Goal: Task Accomplishment & Management: Complete application form

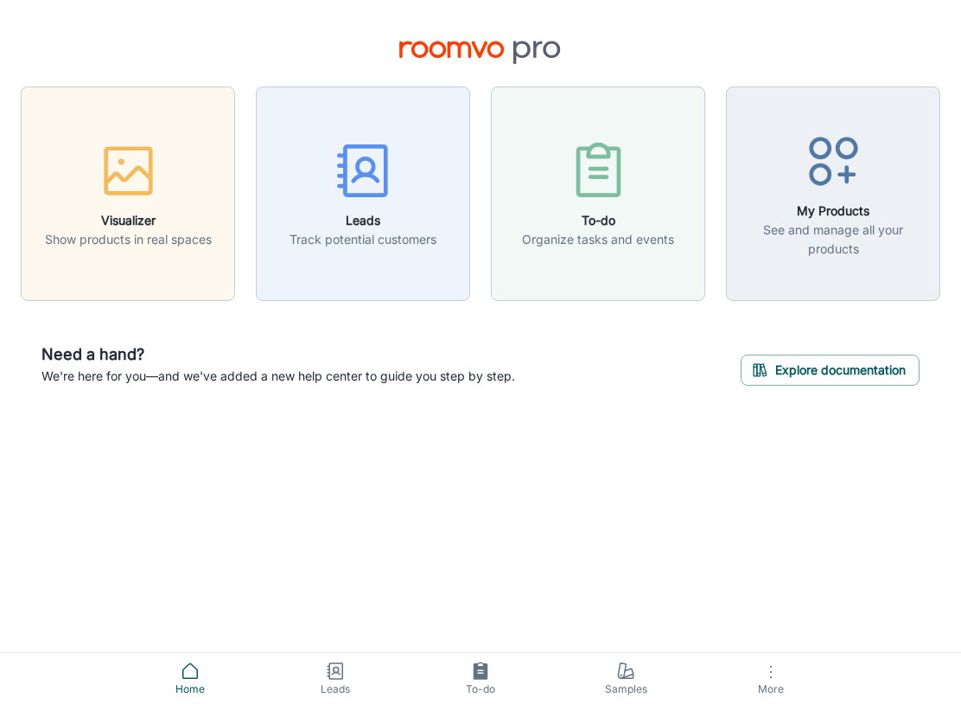
click at [844, 370] on button "Explore documentation" at bounding box center [830, 369] width 179 height 31
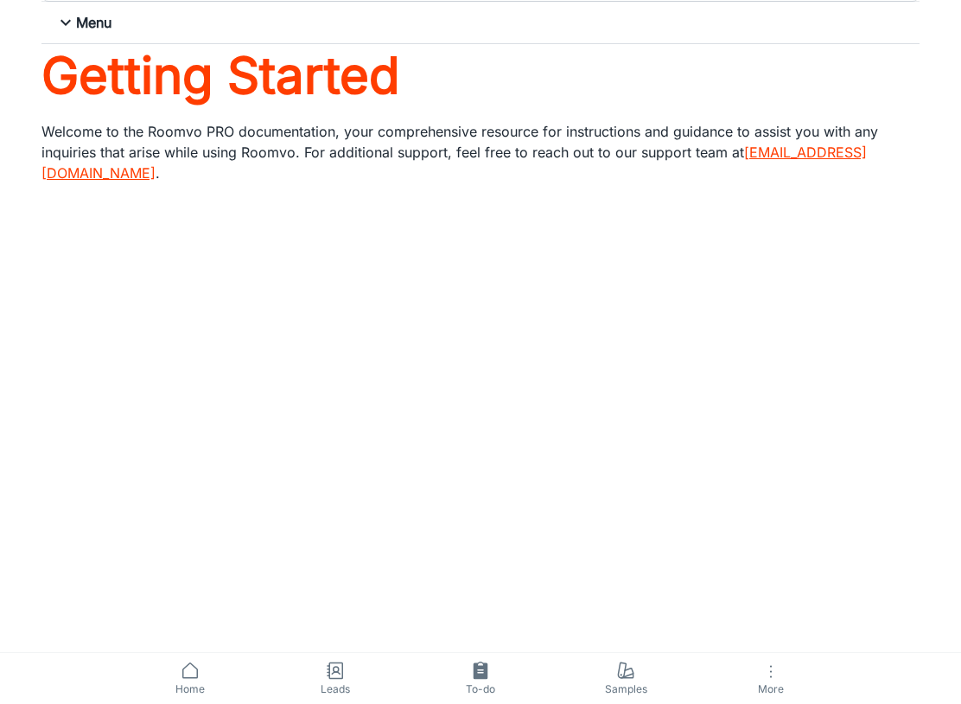
scroll to position [72, 0]
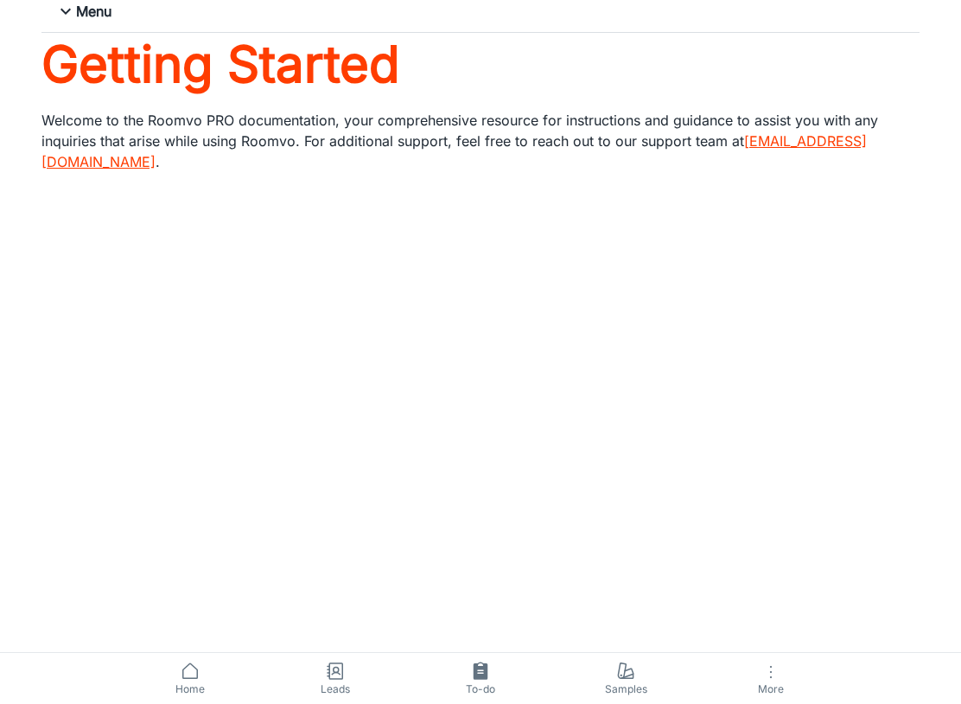
click at [769, 680] on icon "button" at bounding box center [771, 671] width 21 height 21
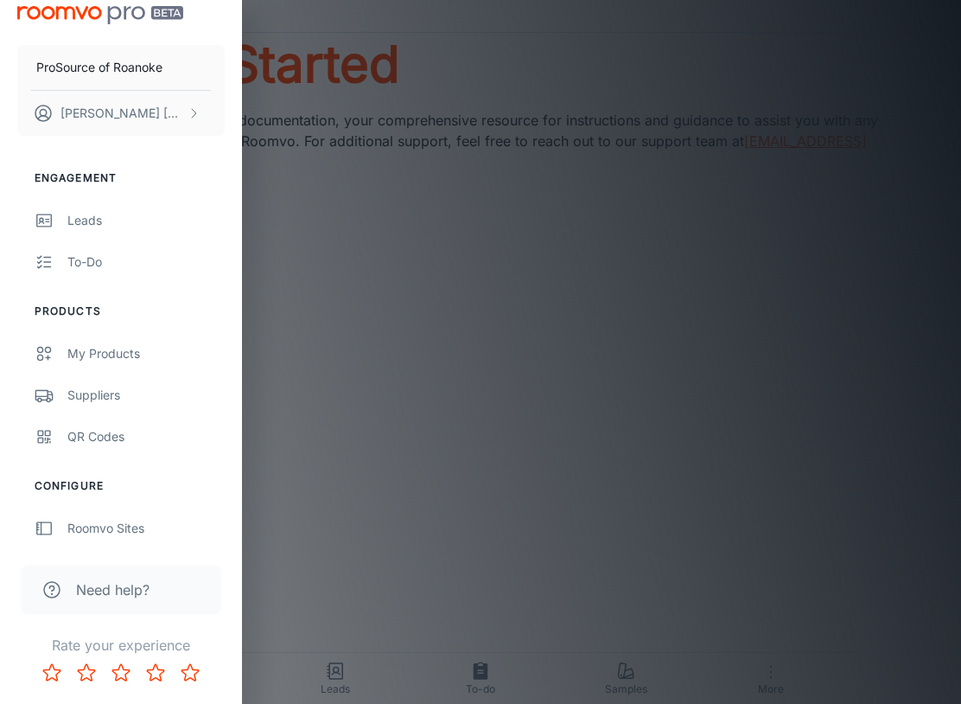
scroll to position [17, 0]
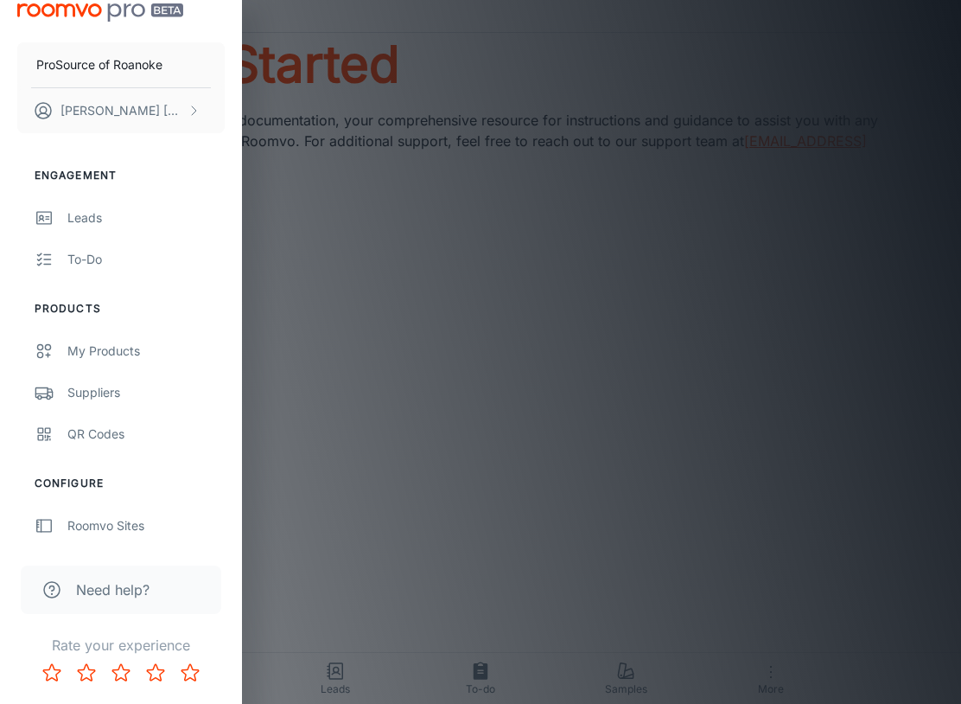
click at [93, 262] on div "To-do" at bounding box center [145, 259] width 157 height 19
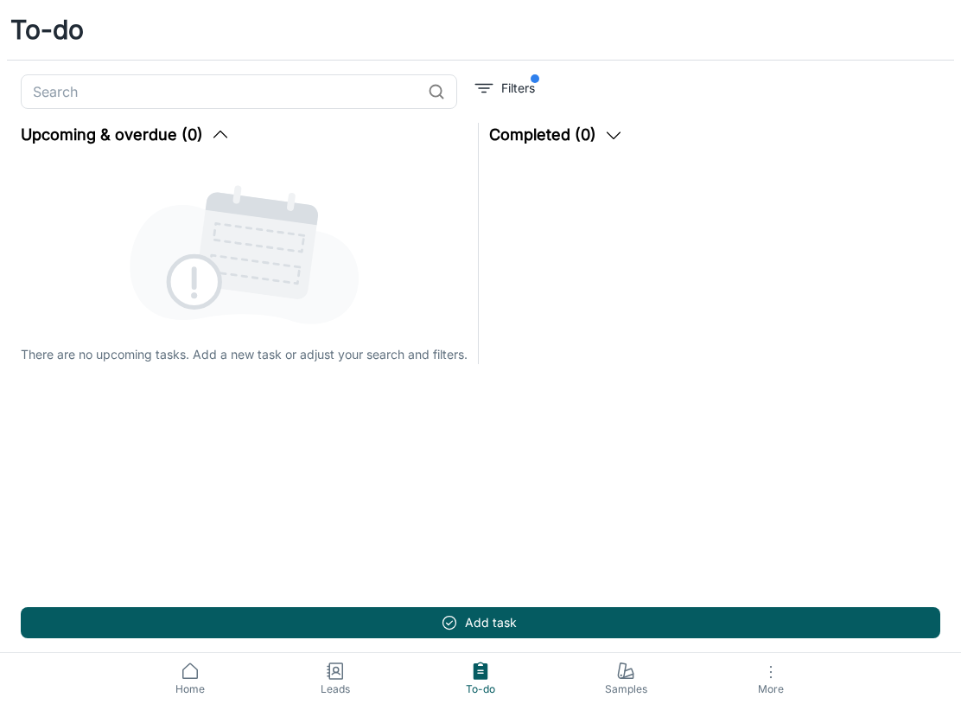
click at [334, 689] on span "Leads" at bounding box center [335, 689] width 124 height 16
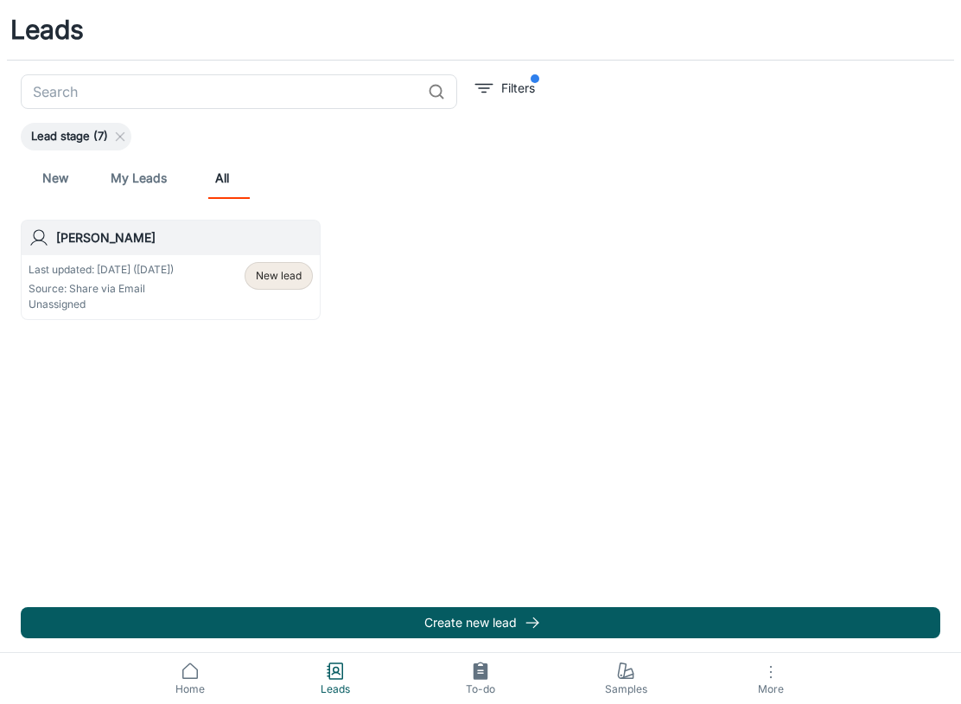
click at [776, 688] on span "More" at bounding box center [771, 688] width 124 height 13
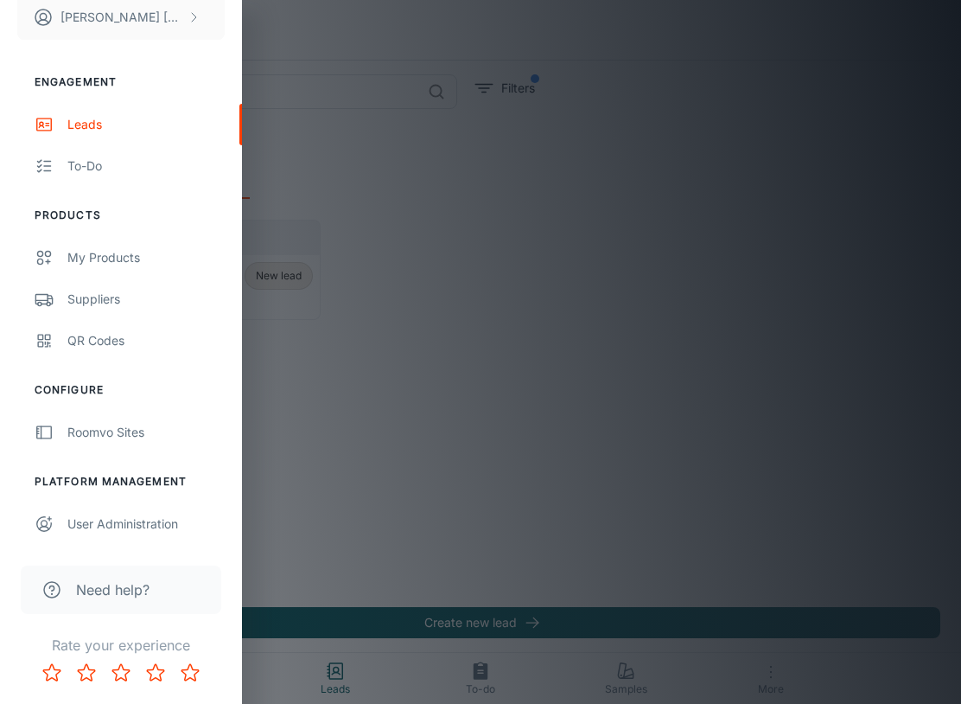
scroll to position [111, 0]
click at [116, 588] on span "Need help?" at bounding box center [112, 589] width 73 height 21
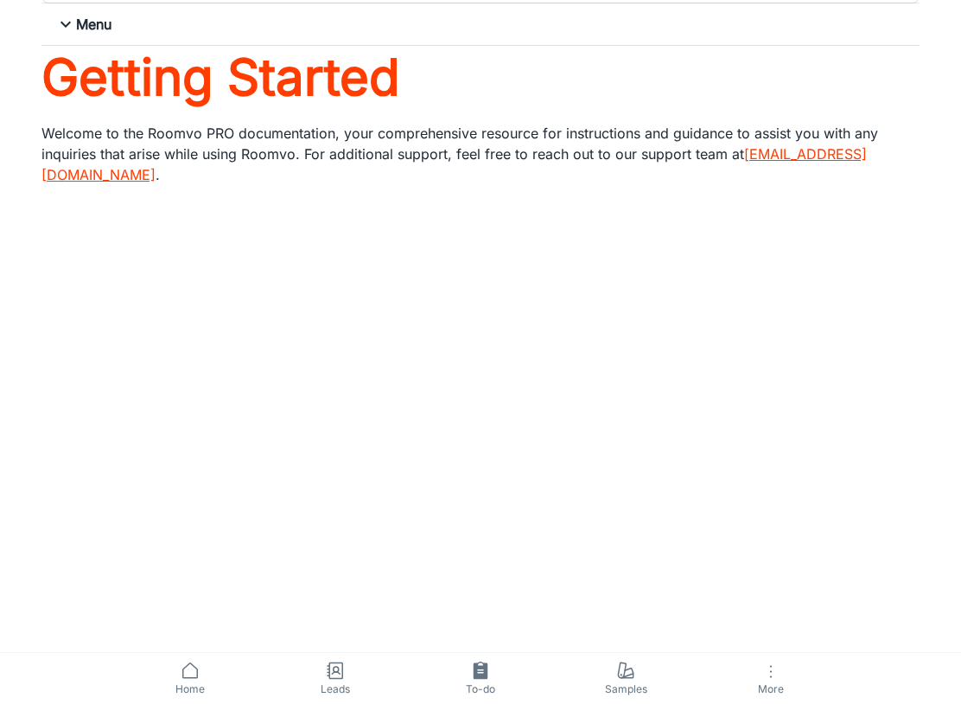
scroll to position [72, 0]
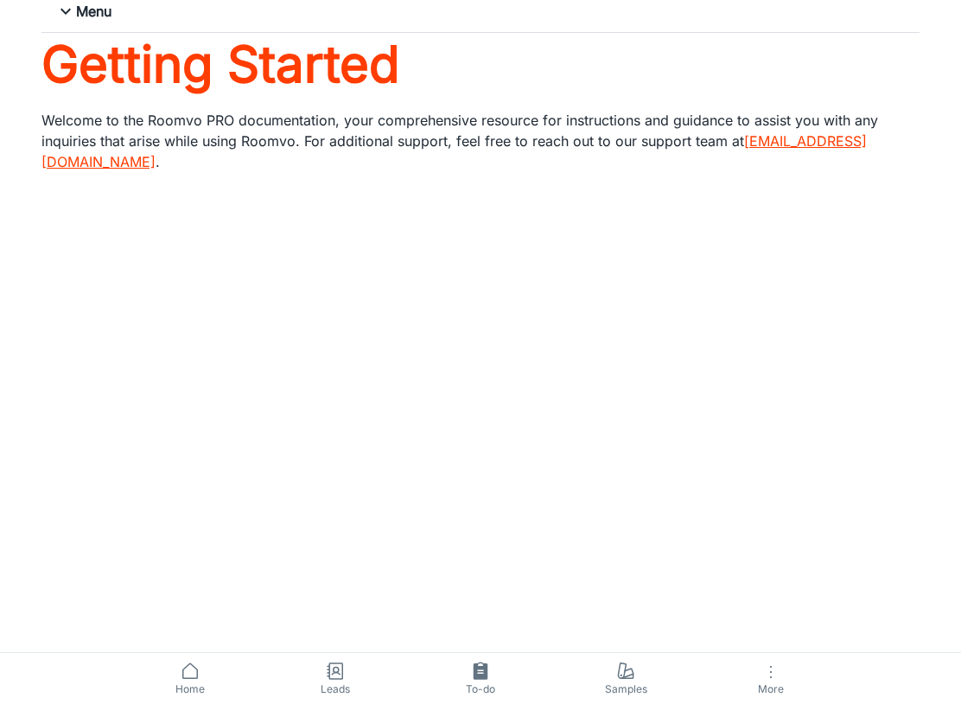
click at [606, 690] on span "Samples" at bounding box center [626, 689] width 124 height 16
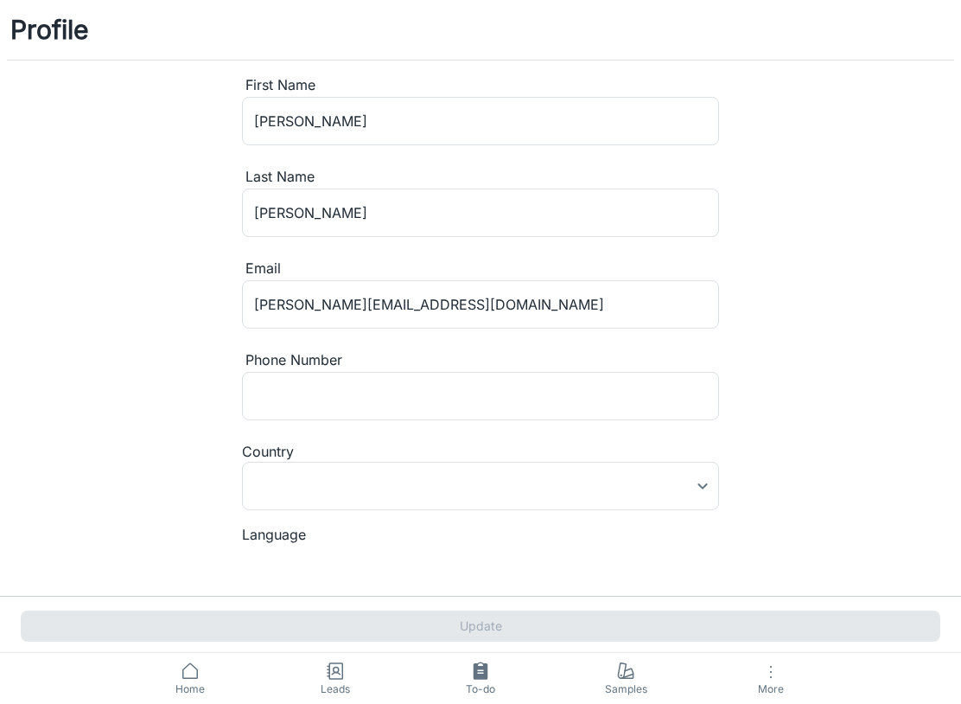
type input "[GEOGRAPHIC_DATA]"
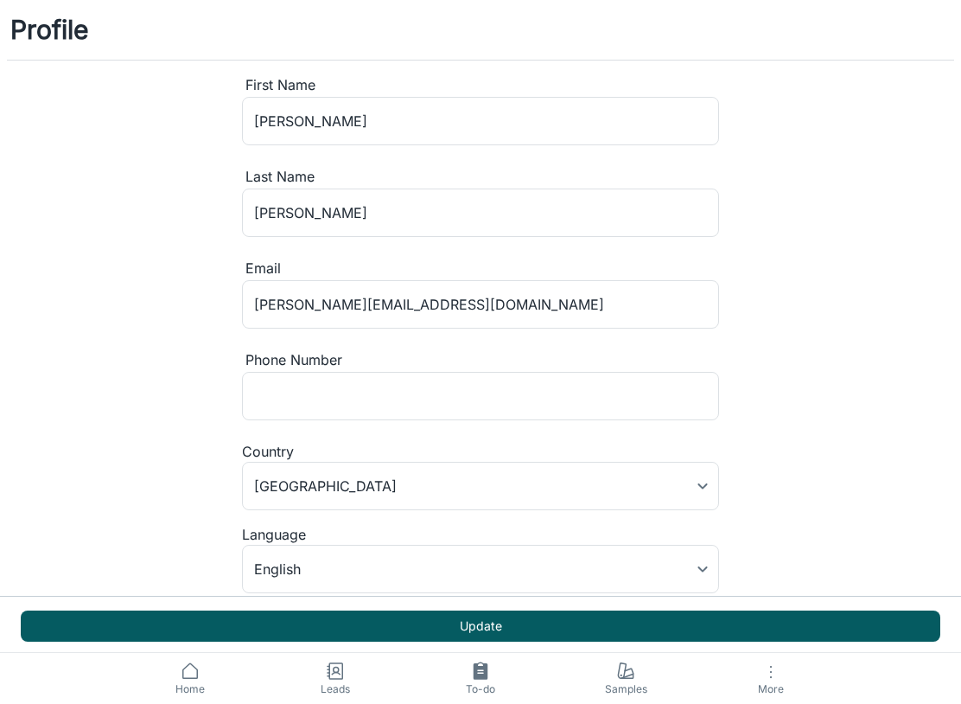
click at [454, 292] on input "[PERSON_NAME][EMAIL_ADDRESS][DOMAIN_NAME]" at bounding box center [480, 304] width 477 height 48
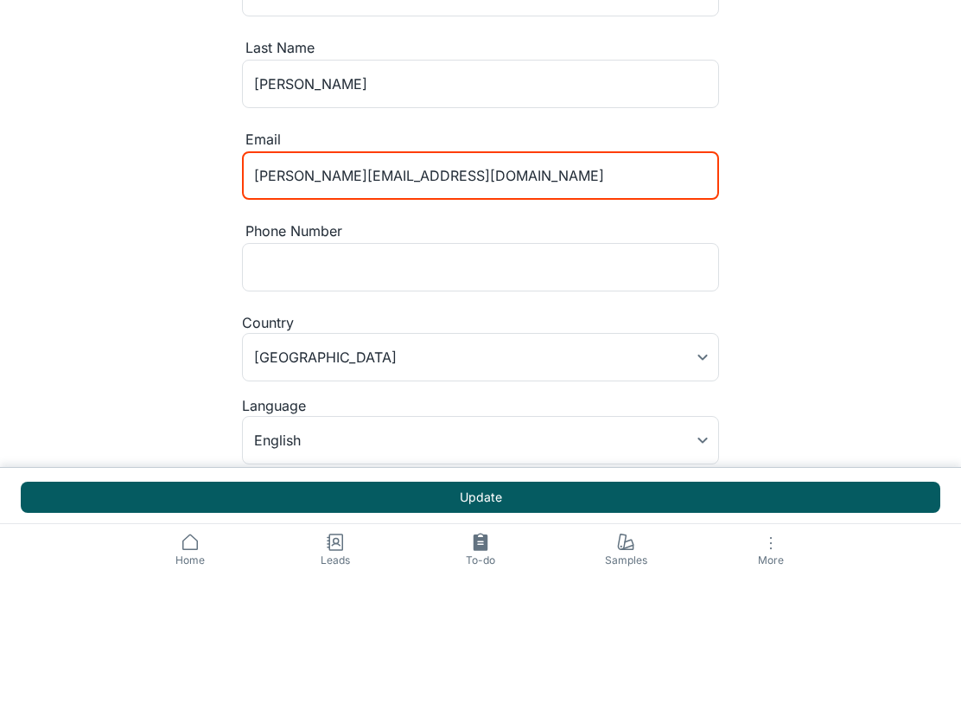
click at [441, 280] on input "[PERSON_NAME][EMAIL_ADDRESS][DOMAIN_NAME]" at bounding box center [480, 304] width 477 height 48
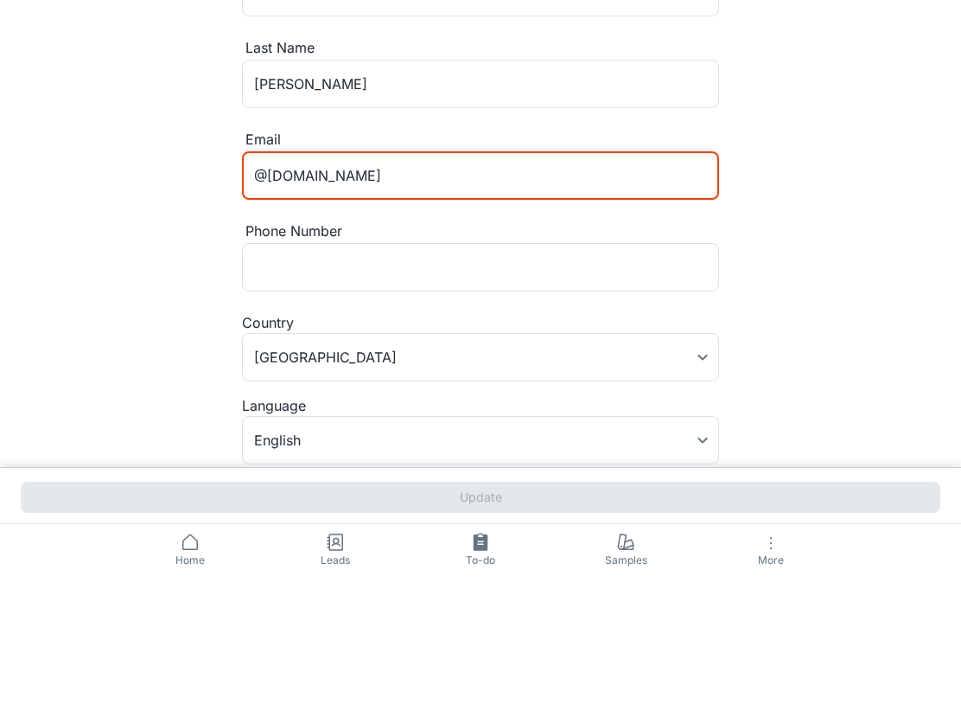
click at [420, 280] on input "@[DOMAIN_NAME]" at bounding box center [480, 304] width 477 height 48
click at [419, 280] on input "@[DOMAIN_NAME]" at bounding box center [480, 304] width 477 height 48
type input "@"
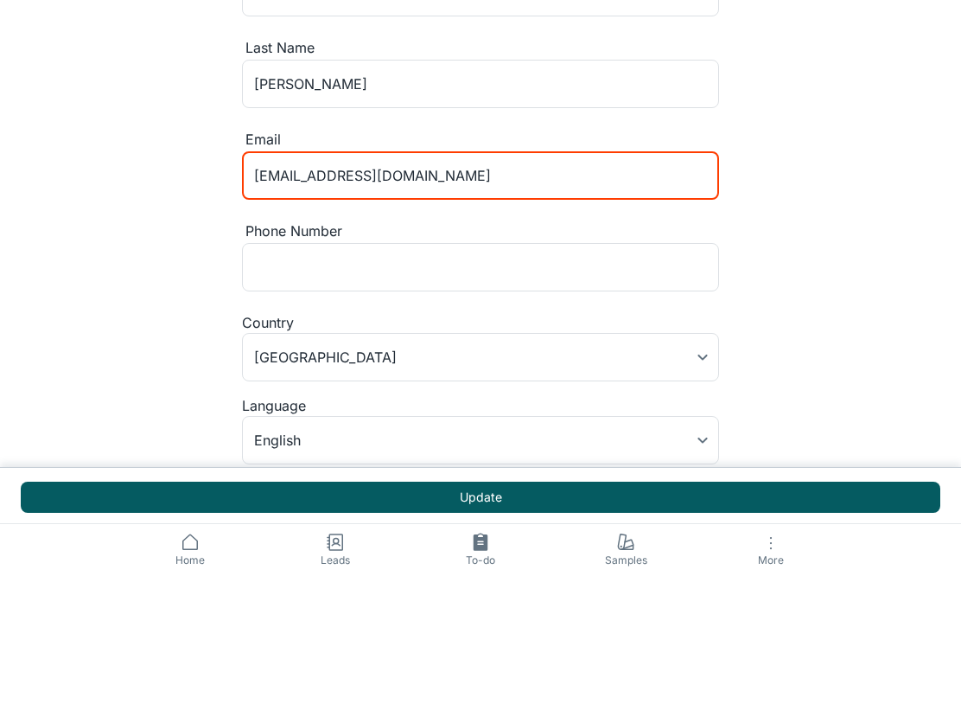
type input "[EMAIL_ADDRESS][DOMAIN_NAME]"
click at [269, 372] on input "Phone Number" at bounding box center [480, 396] width 477 height 48
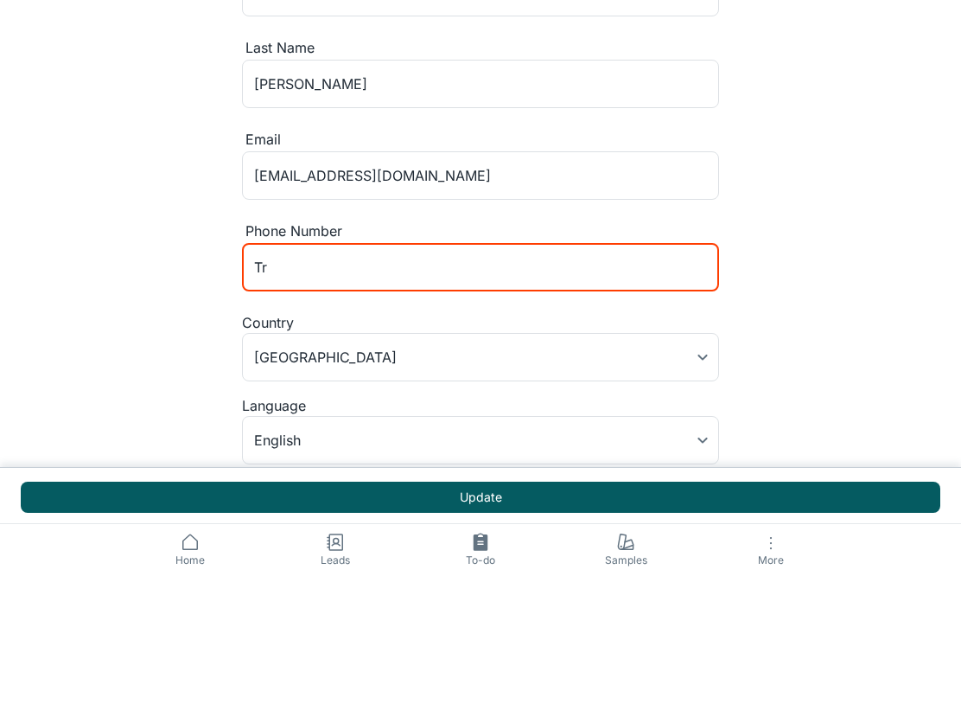
type input "T"
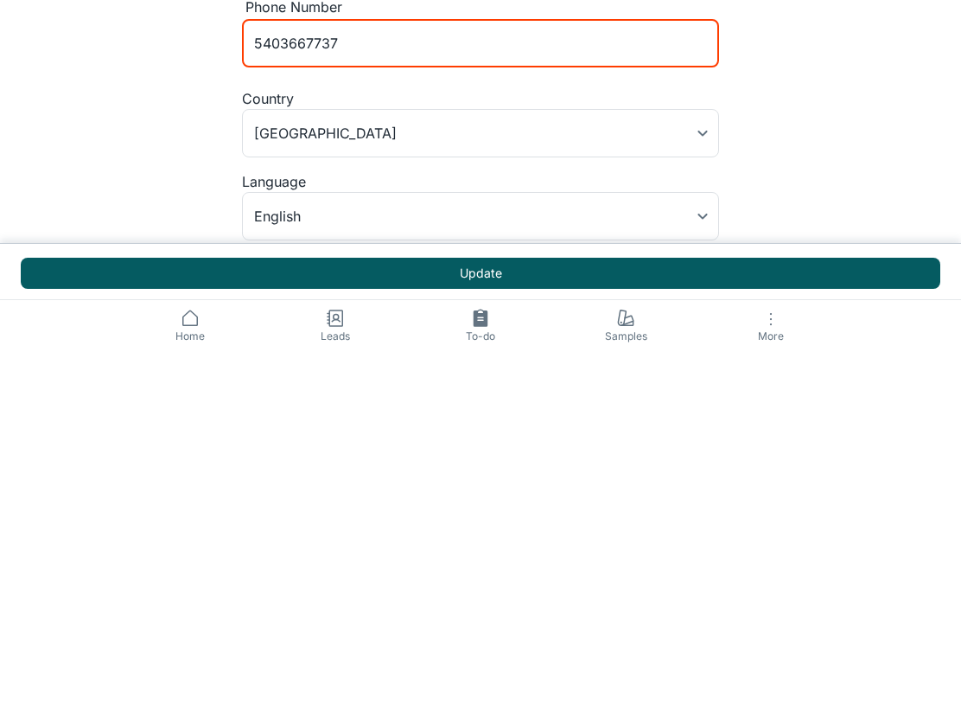
type input "5403667737"
click at [456, 610] on button "Update" at bounding box center [481, 625] width 920 height 31
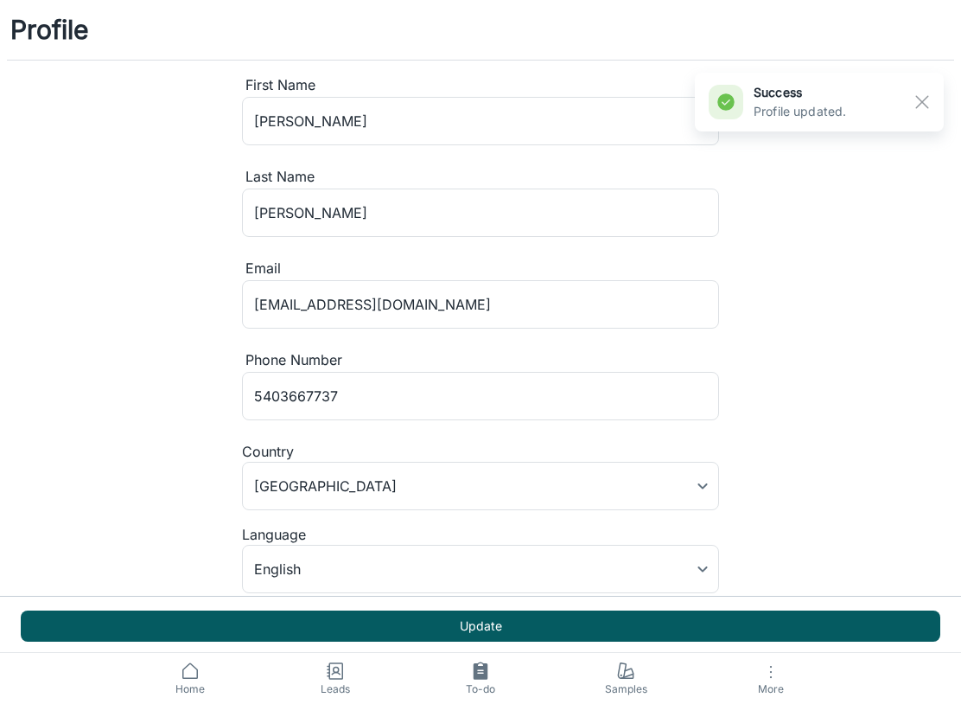
click at [201, 680] on link "Home" at bounding box center [190, 678] width 145 height 51
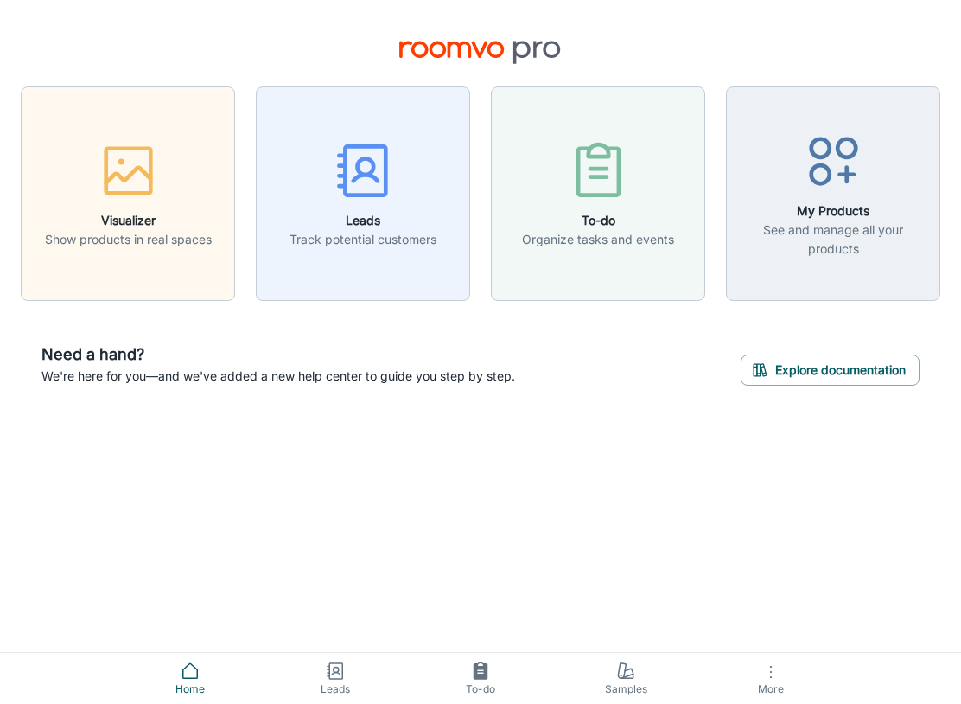
click at [112, 188] on icon "button" at bounding box center [128, 170] width 65 height 65
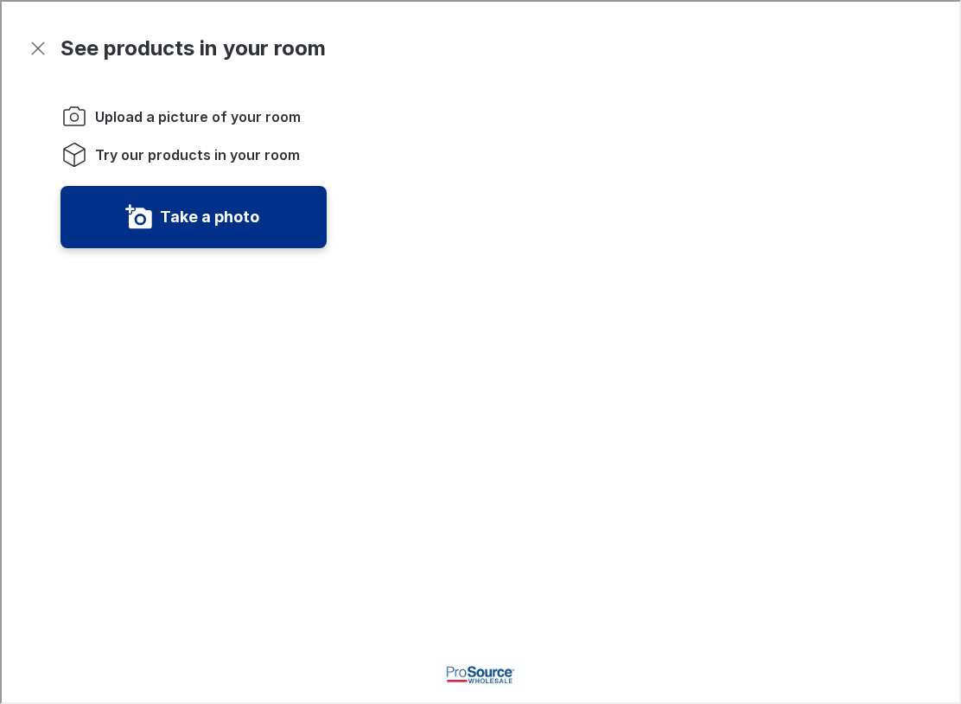
click at [124, 124] on li "Upload a picture of your room" at bounding box center [192, 115] width 266 height 28
click at [165, 122] on span "Upload a picture of your room" at bounding box center [196, 114] width 206 height 19
click at [142, 128] on ol "Upload a picture of your room Try our products in your room" at bounding box center [192, 134] width 266 height 66
click at [141, 128] on ol "Upload a picture of your room Try our products in your room" at bounding box center [192, 134] width 266 height 66
click at [123, 121] on span "Upload a picture of your room" at bounding box center [196, 114] width 206 height 19
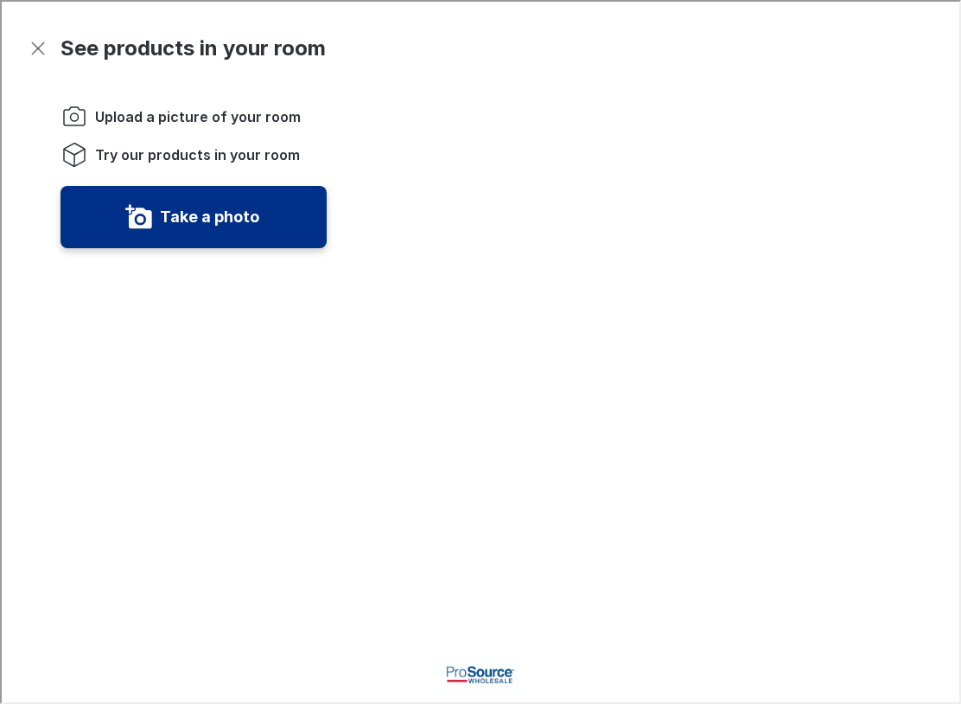
click at [65, 118] on icon "Instructions" at bounding box center [73, 115] width 28 height 28
click at [60, 112] on icon "Instructions" at bounding box center [73, 115] width 28 height 28
click at [59, 111] on icon "Instructions" at bounding box center [73, 115] width 28 height 28
click at [83, 147] on polyline "Instructions" at bounding box center [72, 150] width 21 height 6
click at [91, 150] on li "Try our products in your room" at bounding box center [192, 153] width 266 height 28
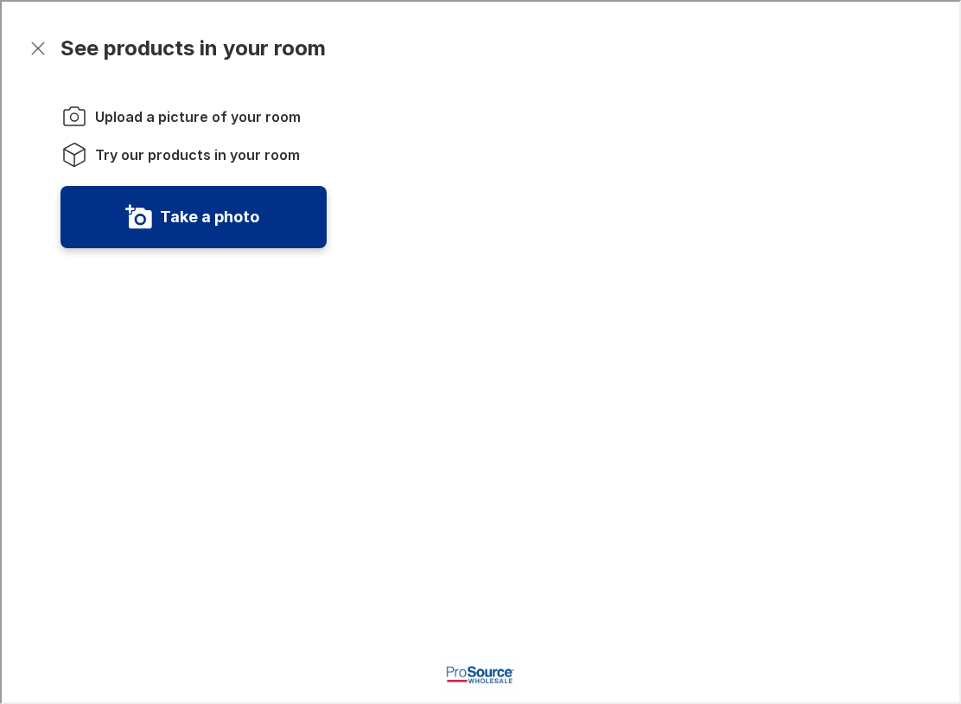
click at [97, 154] on span "Try our products in your room" at bounding box center [195, 153] width 205 height 19
click at [39, 54] on icon "Exit visualizer" at bounding box center [36, 46] width 21 height 21
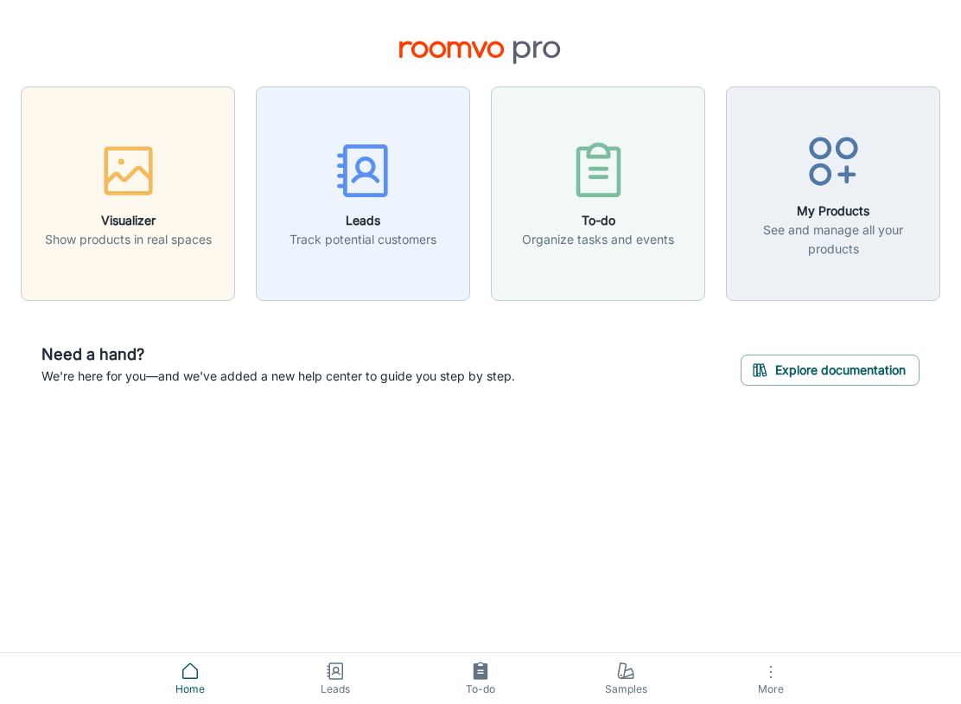
click at [119, 194] on rect "button" at bounding box center [127, 171] width 45 height 45
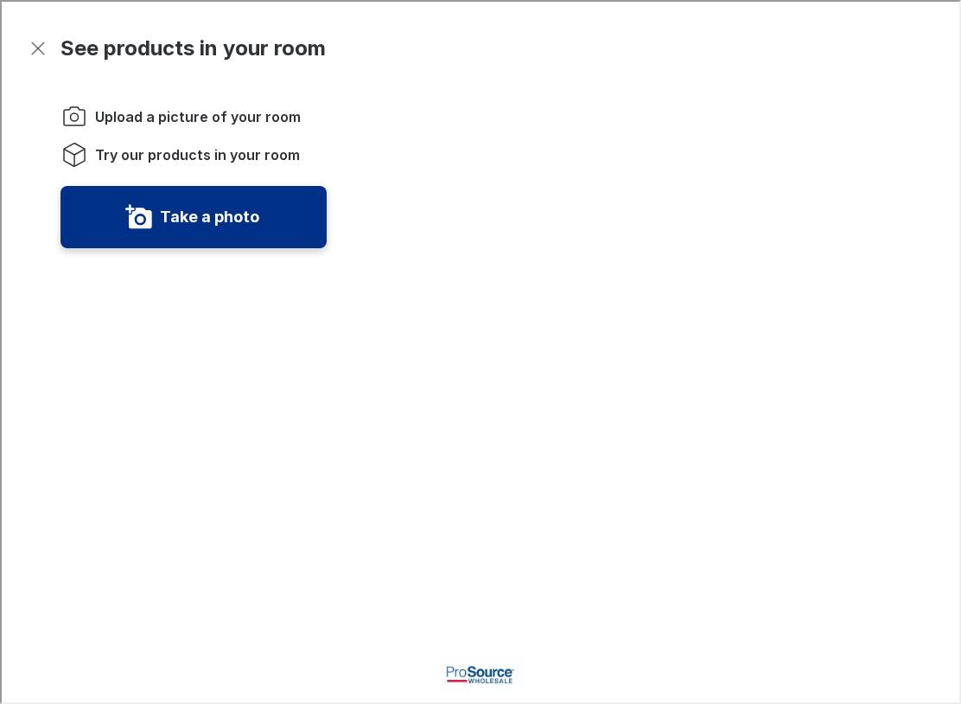
click at [182, 220] on label "Take a photo" at bounding box center [207, 215] width 99 height 28
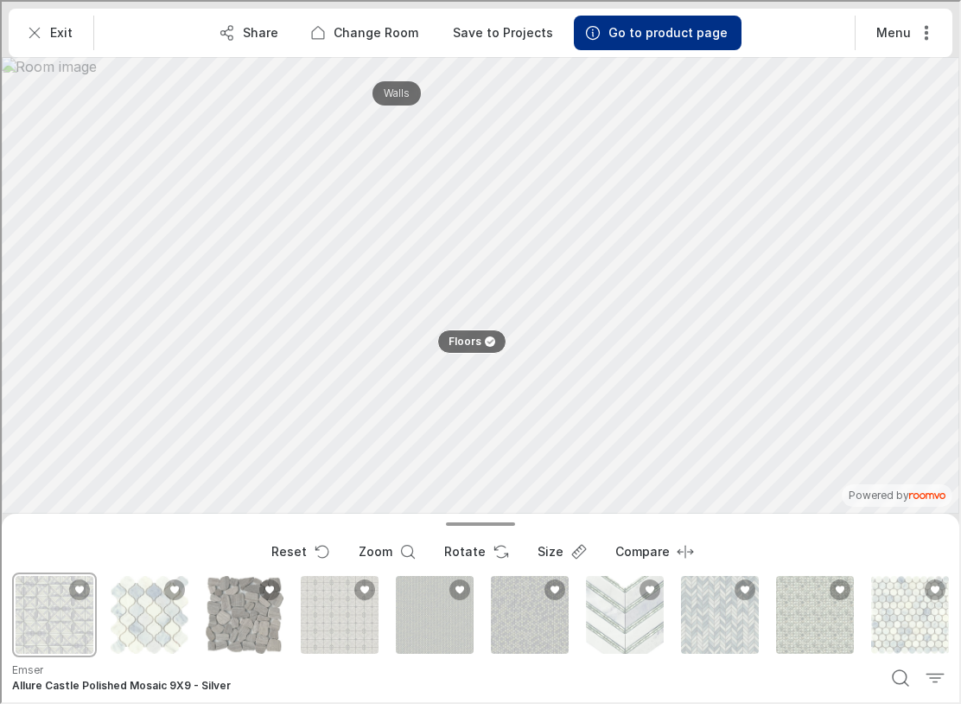
click at [249, 617] on div "Cultura Pebble Honed Mosaic" at bounding box center [243, 613] width 85 height 85
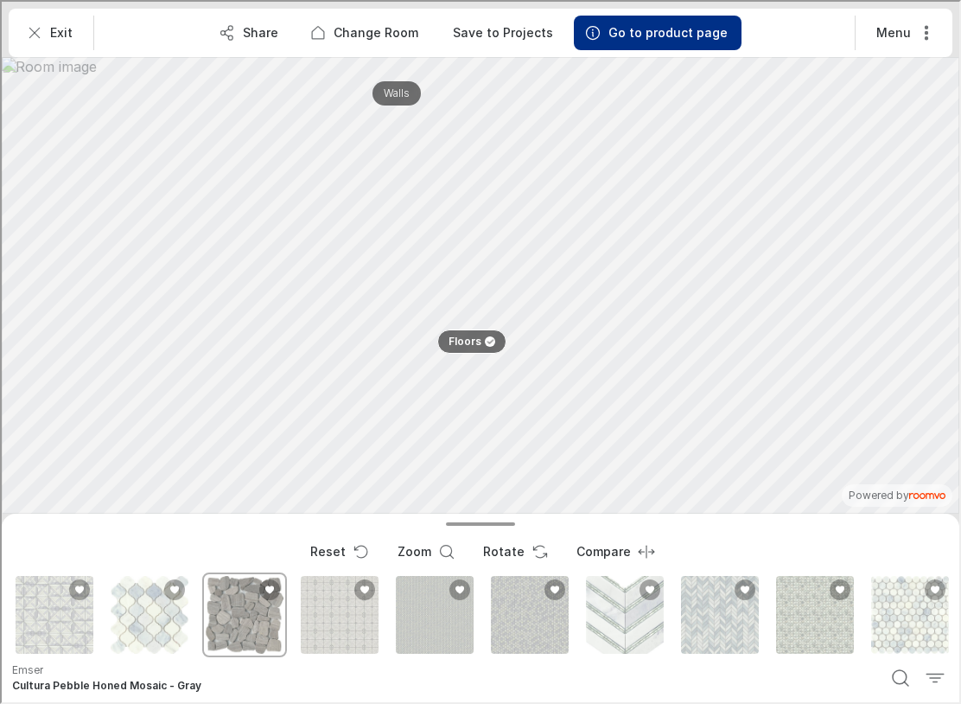
click at [627, 617] on div "Intrigue Chevron Stone Glass Blend Mosaic" at bounding box center [623, 613] width 85 height 85
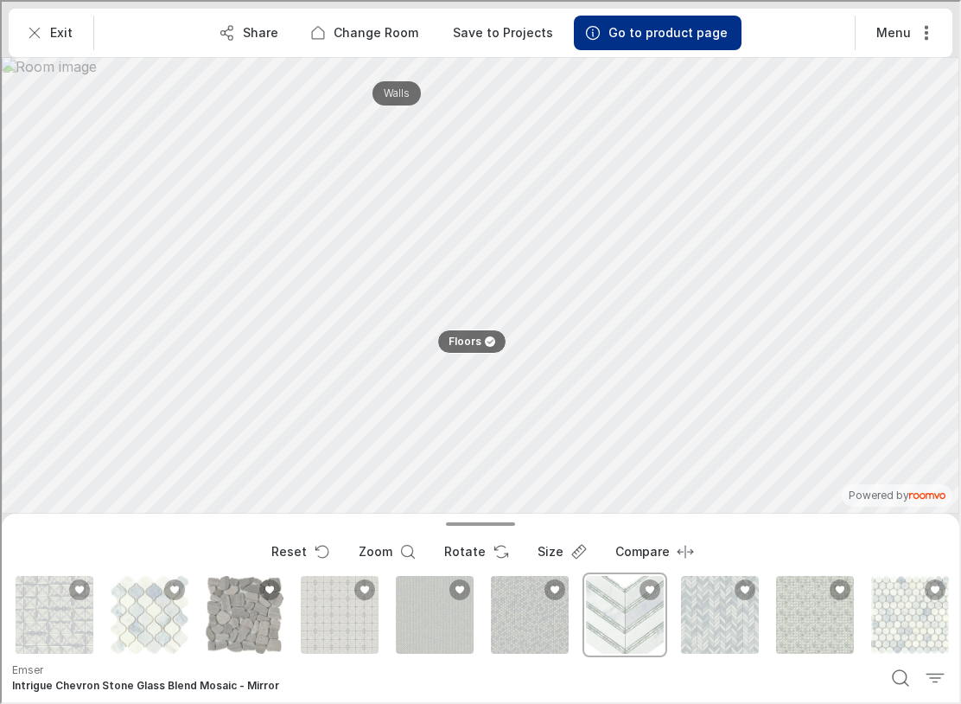
click at [722, 615] on div "Marble Polished Chevron Pattern Mosaic" at bounding box center [718, 613] width 85 height 85
